Goal: Task Accomplishment & Management: Manage account settings

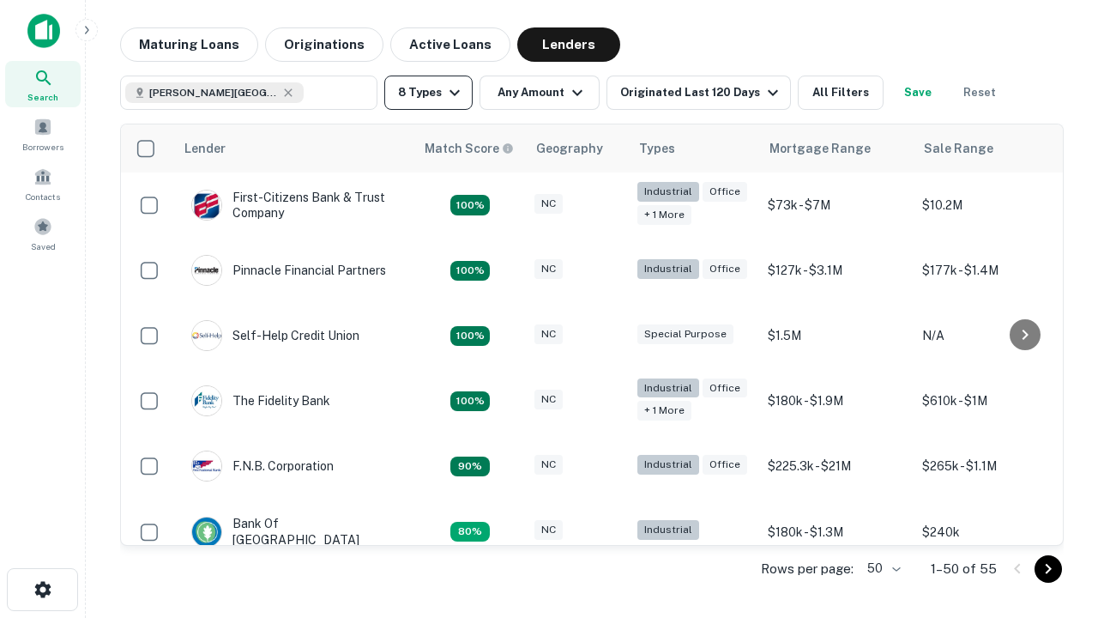
click at [428, 93] on button "8 Types" at bounding box center [428, 93] width 88 height 34
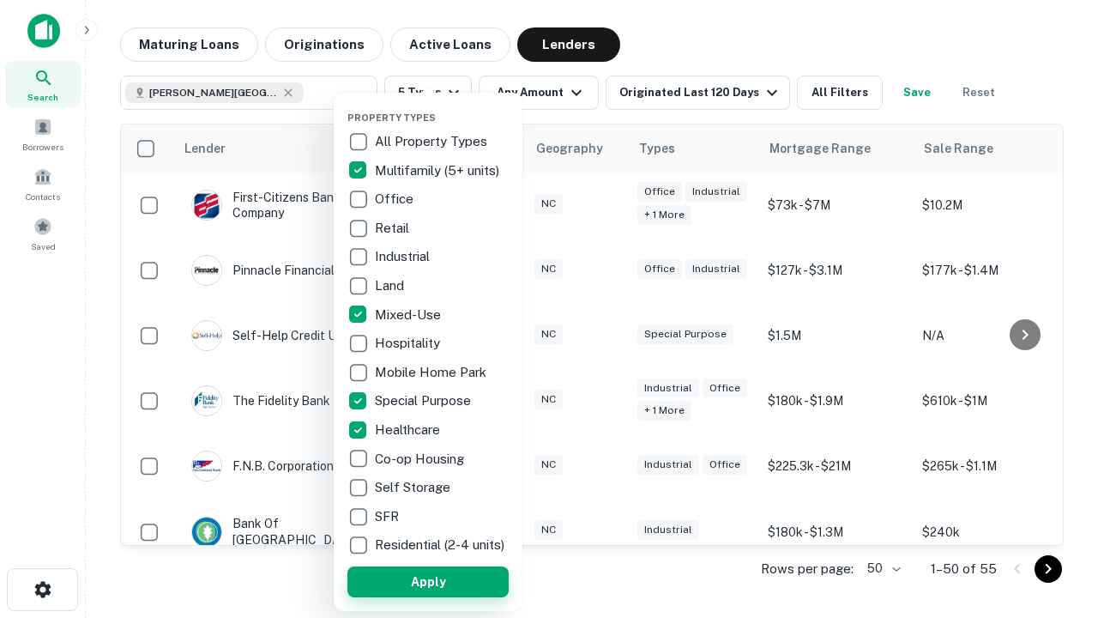
click at [428, 581] on button "Apply" at bounding box center [428, 581] width 161 height 31
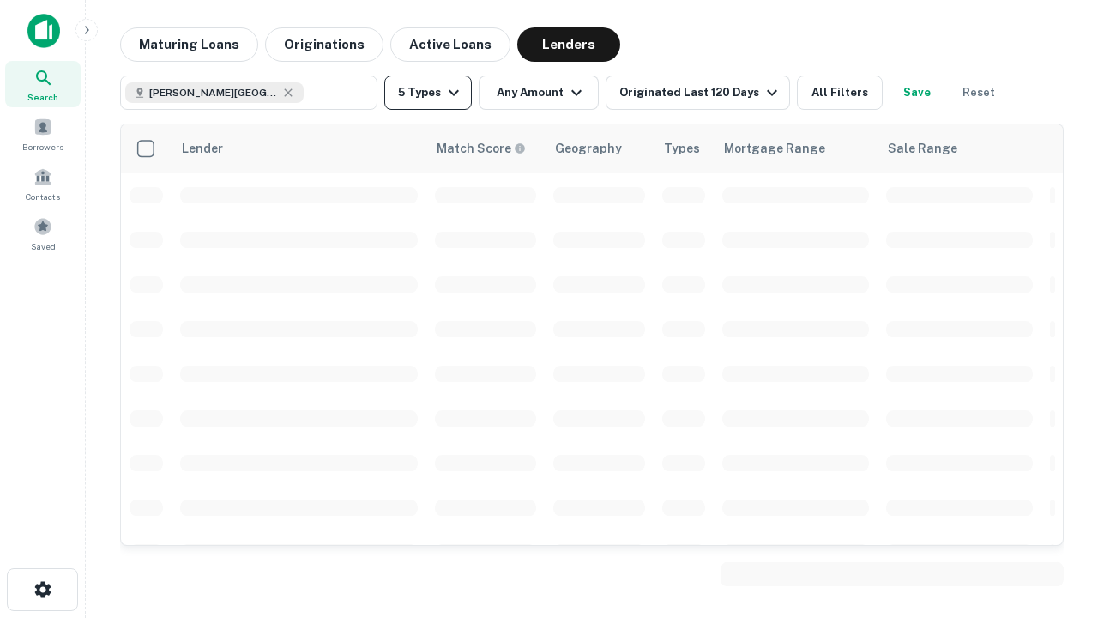
click at [428, 93] on button "5 Types" at bounding box center [428, 93] width 88 height 34
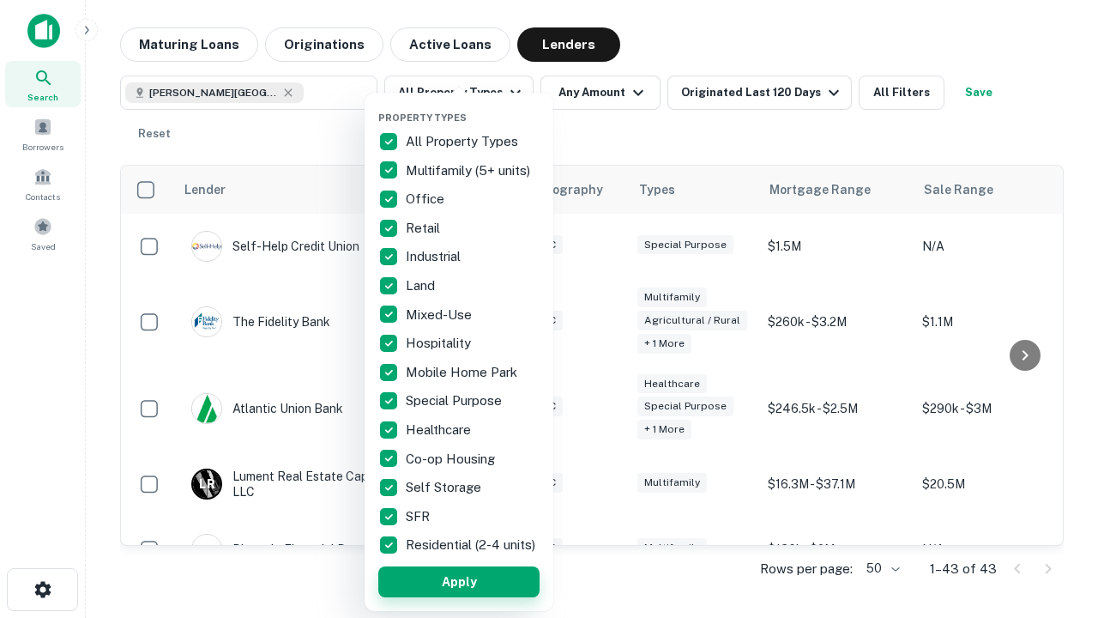
click at [459, 581] on button "Apply" at bounding box center [458, 581] width 161 height 31
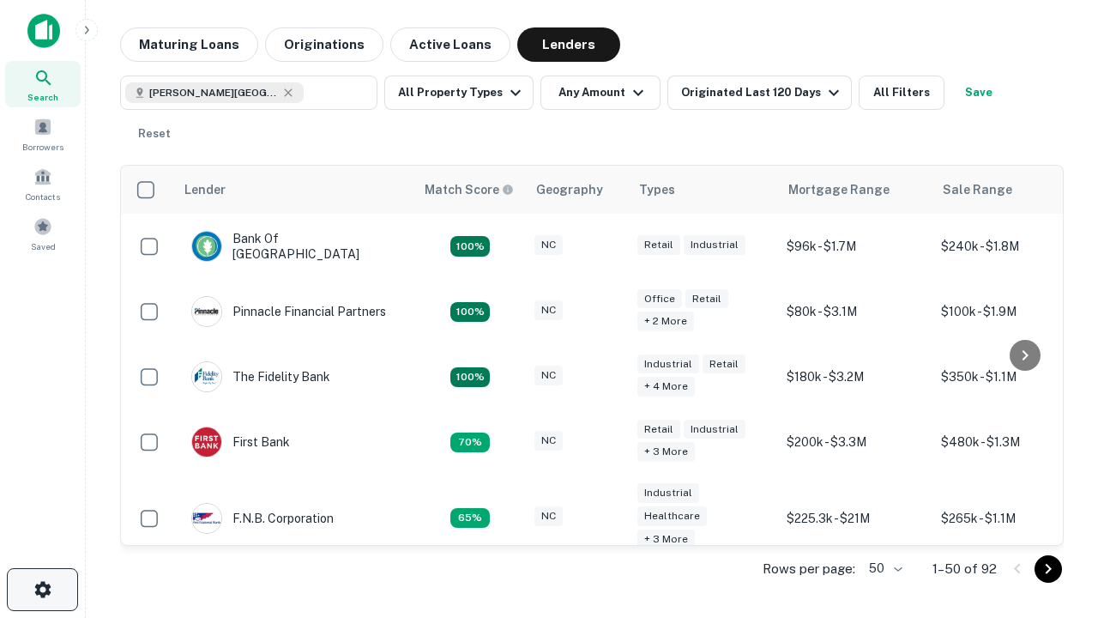
click at [42, 590] on icon "button" at bounding box center [43, 589] width 21 height 21
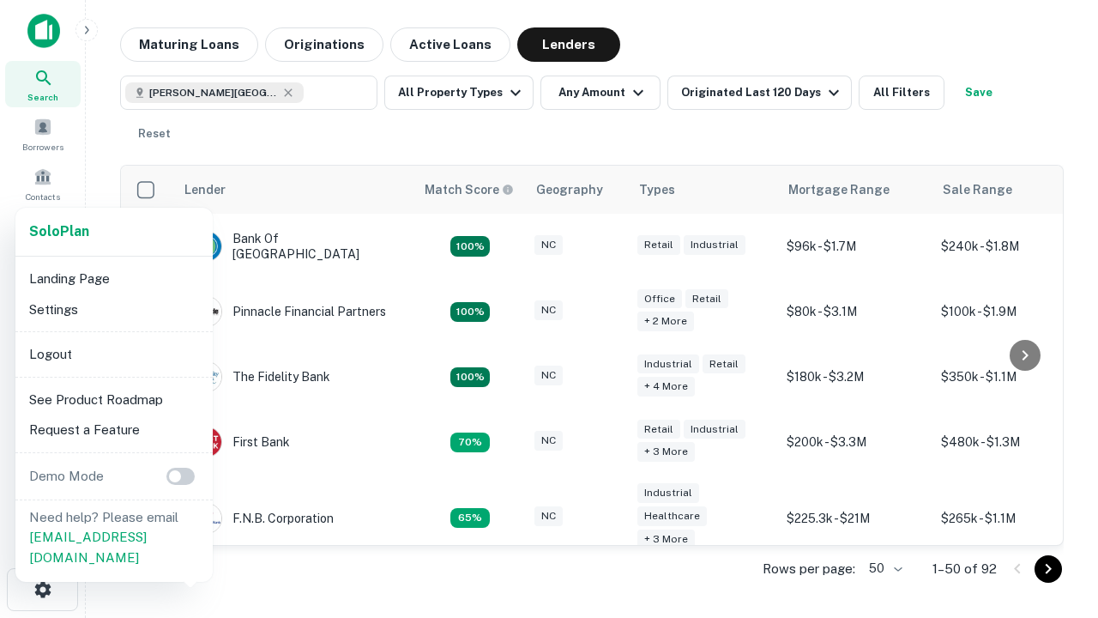
click at [113, 354] on li "Logout" at bounding box center [114, 354] width 184 height 31
